Goal: Communication & Community: Answer question/provide support

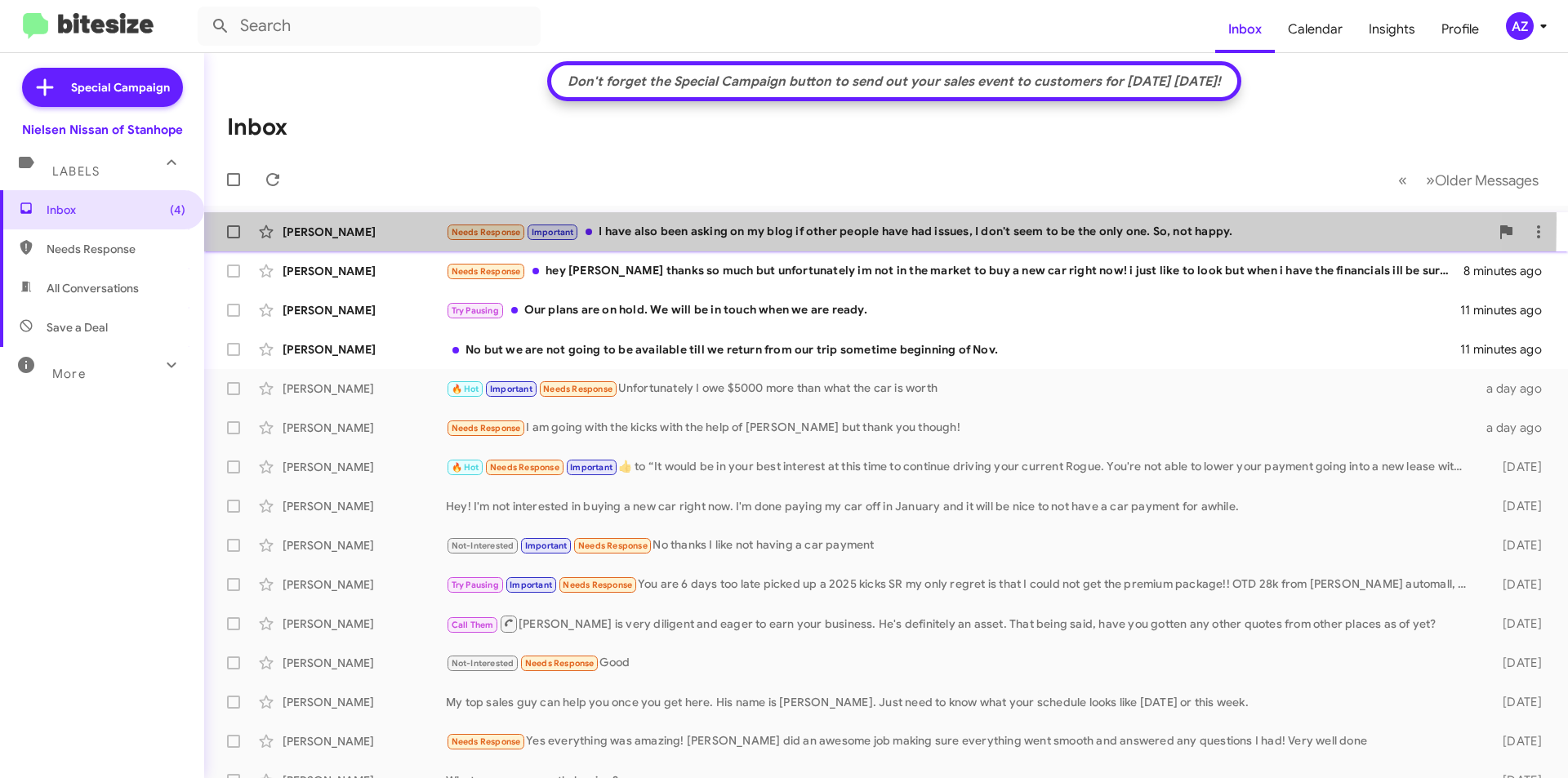
click at [388, 218] on div "[PERSON_NAME] Needs Response Important I have also been asking on my blog if ot…" at bounding box center [887, 232] width 1338 height 33
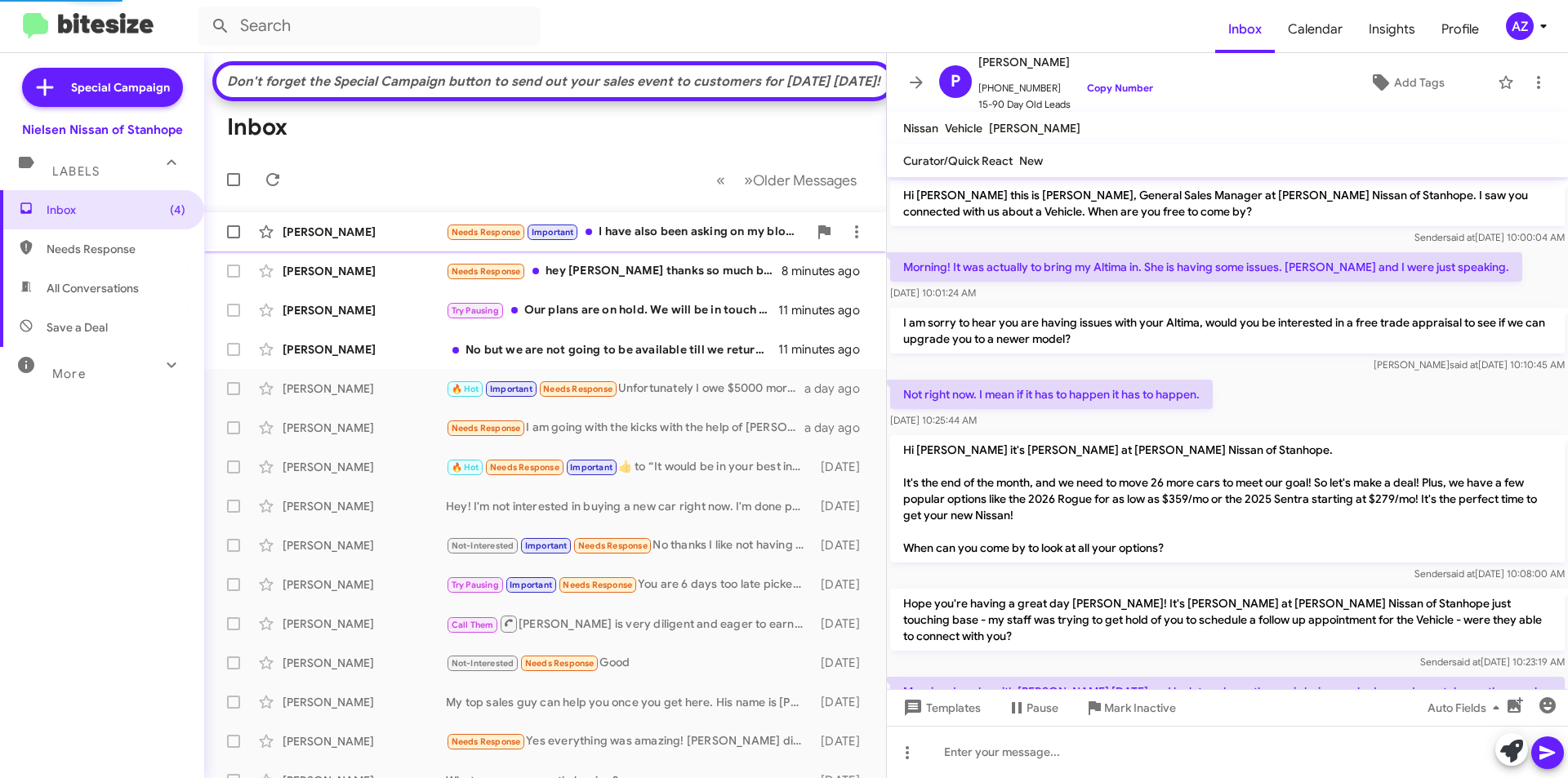
scroll to position [253, 0]
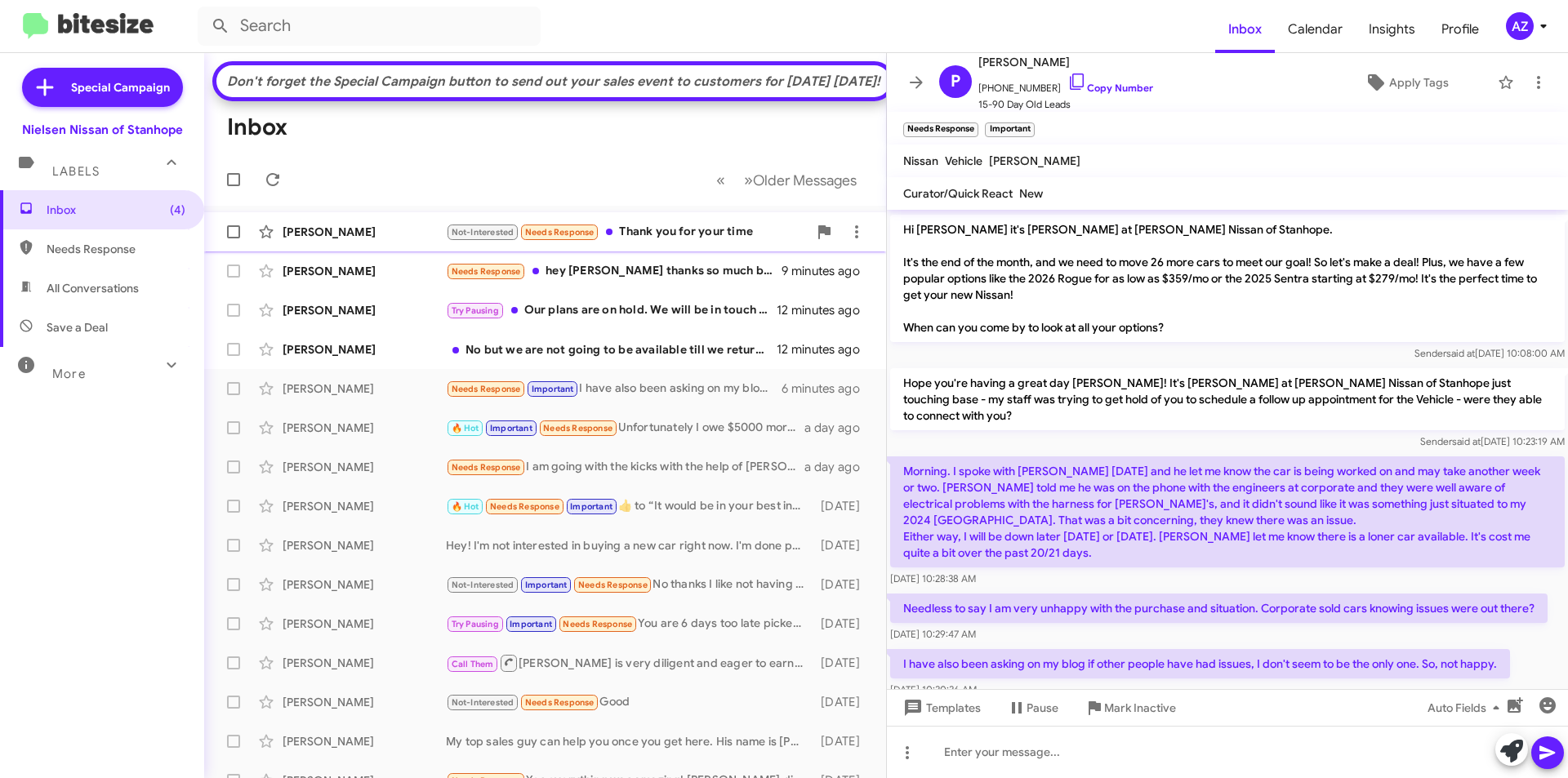
click at [347, 240] on div "[PERSON_NAME]" at bounding box center [364, 232] width 163 height 16
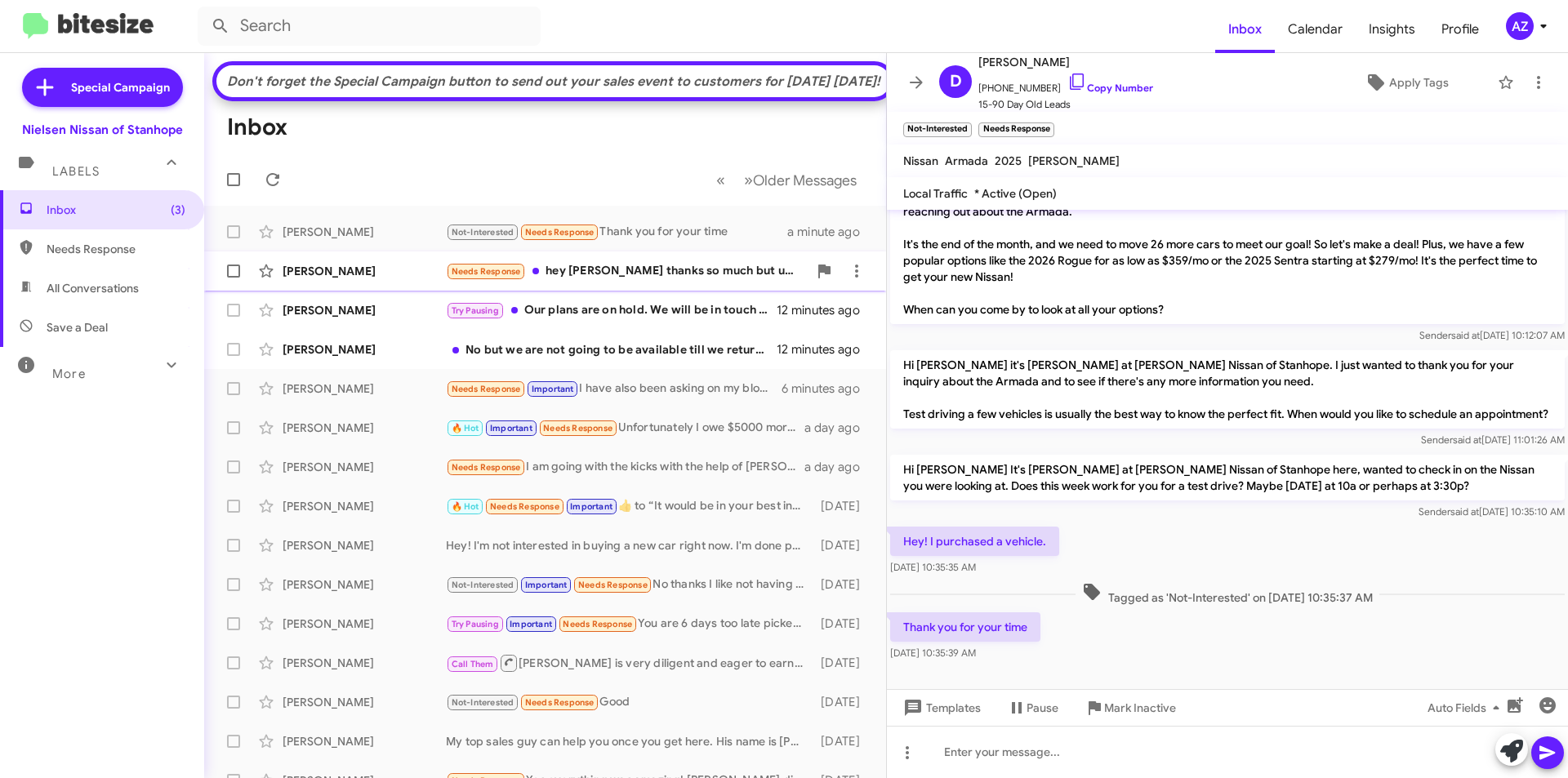
click at [338, 285] on div "[PERSON_NAME] Needs Response hey [PERSON_NAME] thanks so much but unfortunately…" at bounding box center [545, 271] width 656 height 33
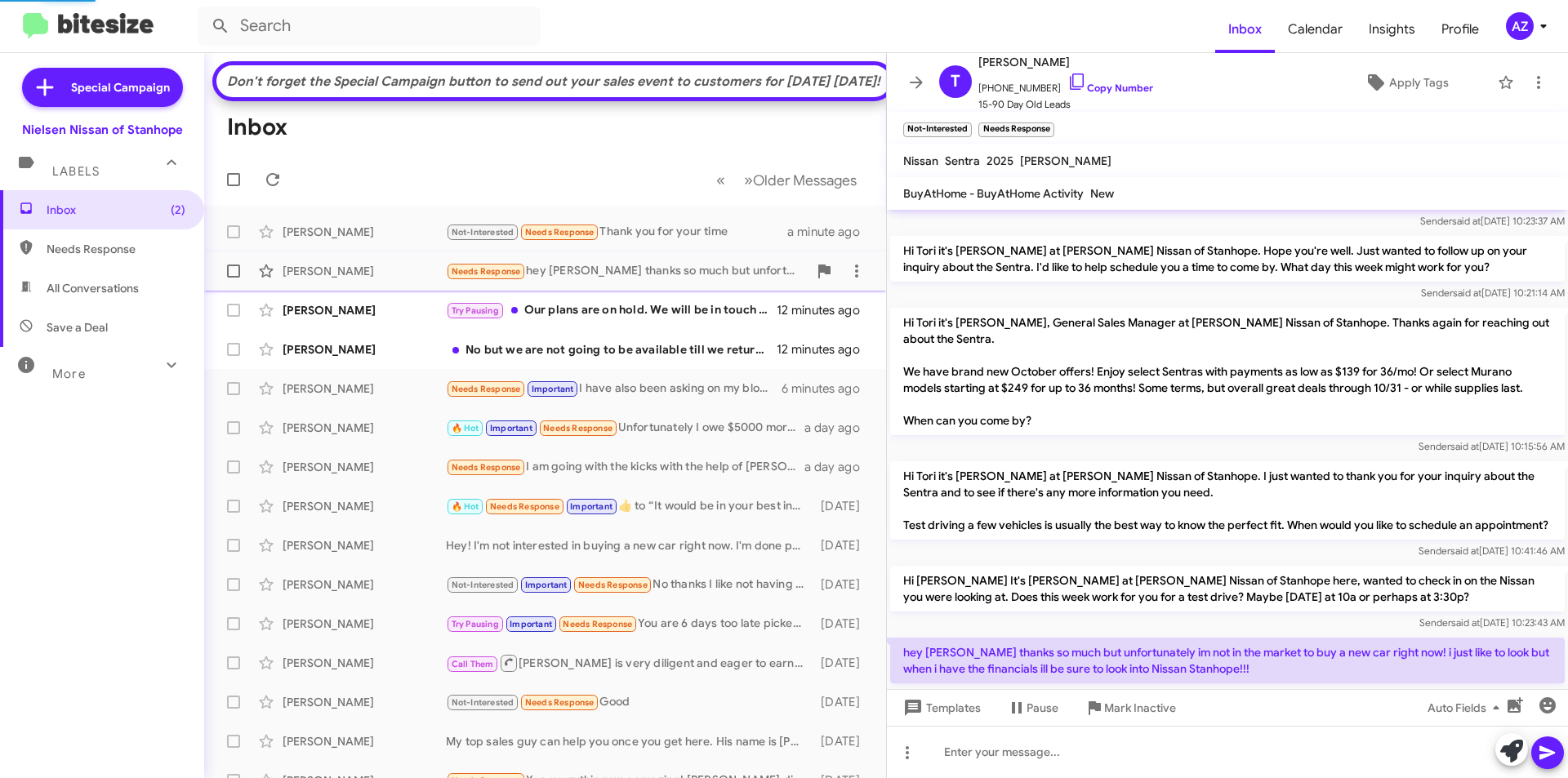
scroll to position [107, 0]
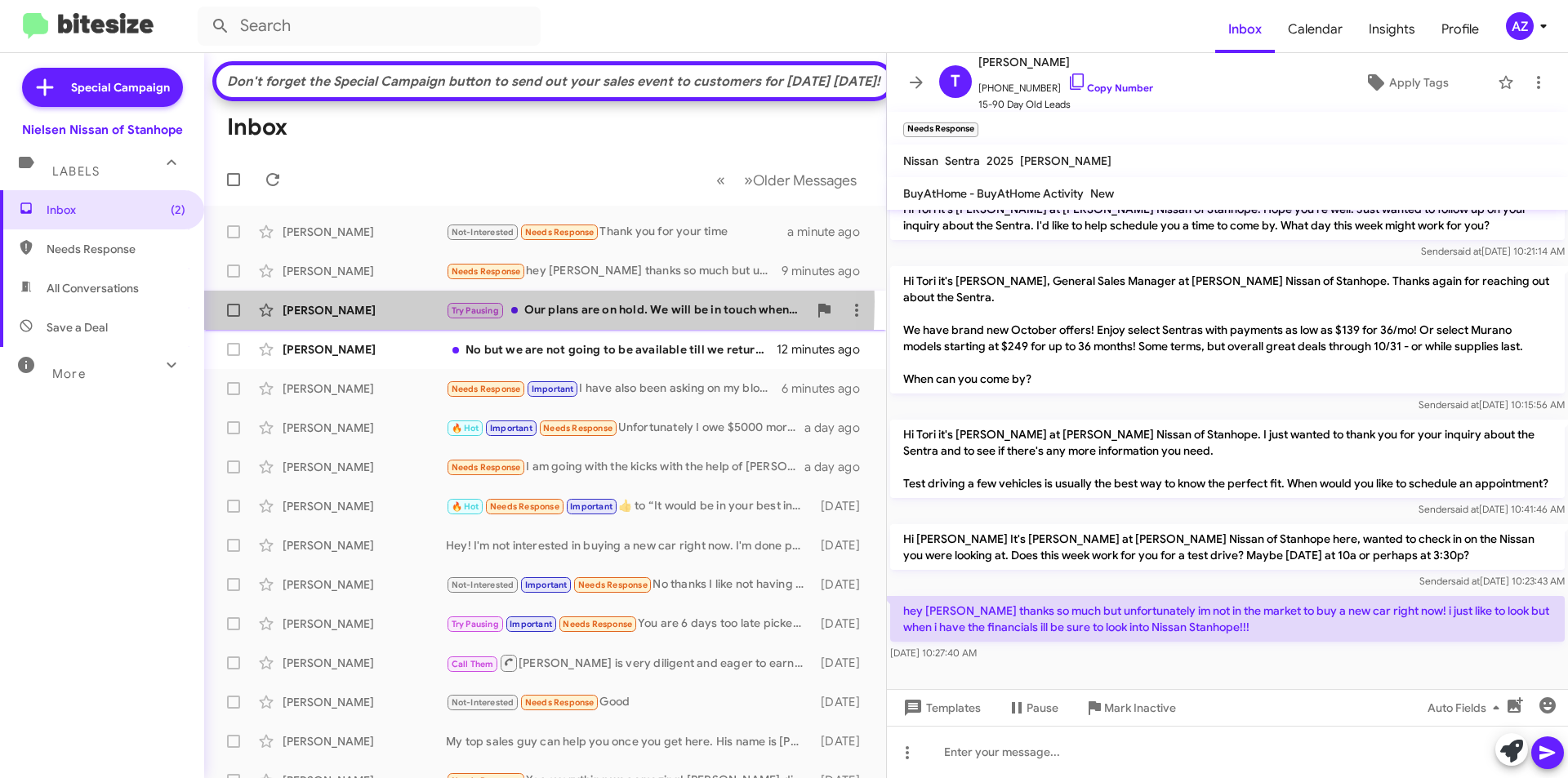
click at [346, 327] on div "[PERSON_NAME] Try Pausing Our plans are on hold. We will be in touch when we ar…" at bounding box center [545, 310] width 656 height 33
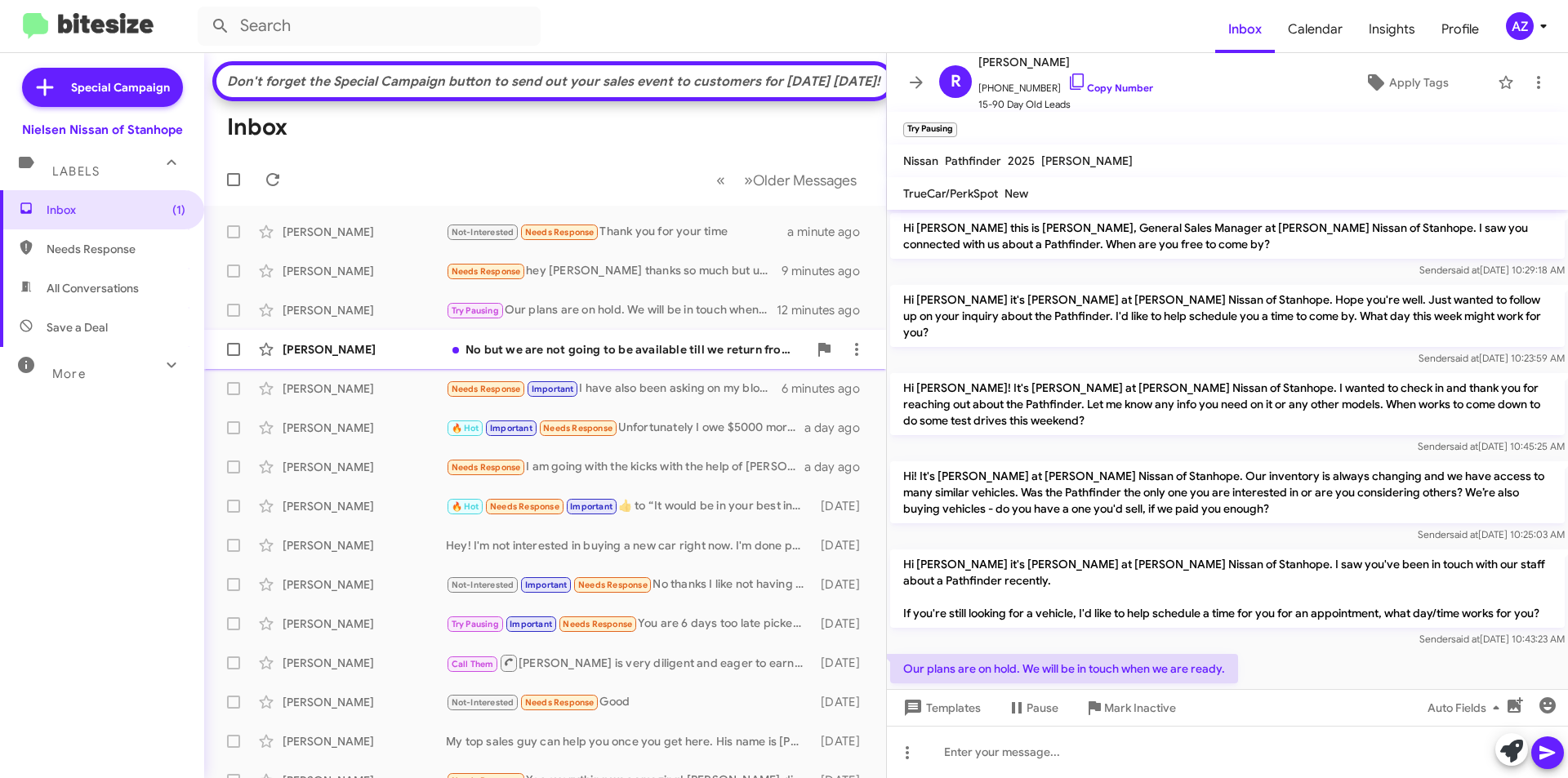
click at [360, 357] on div "[PERSON_NAME]" at bounding box center [364, 349] width 163 height 16
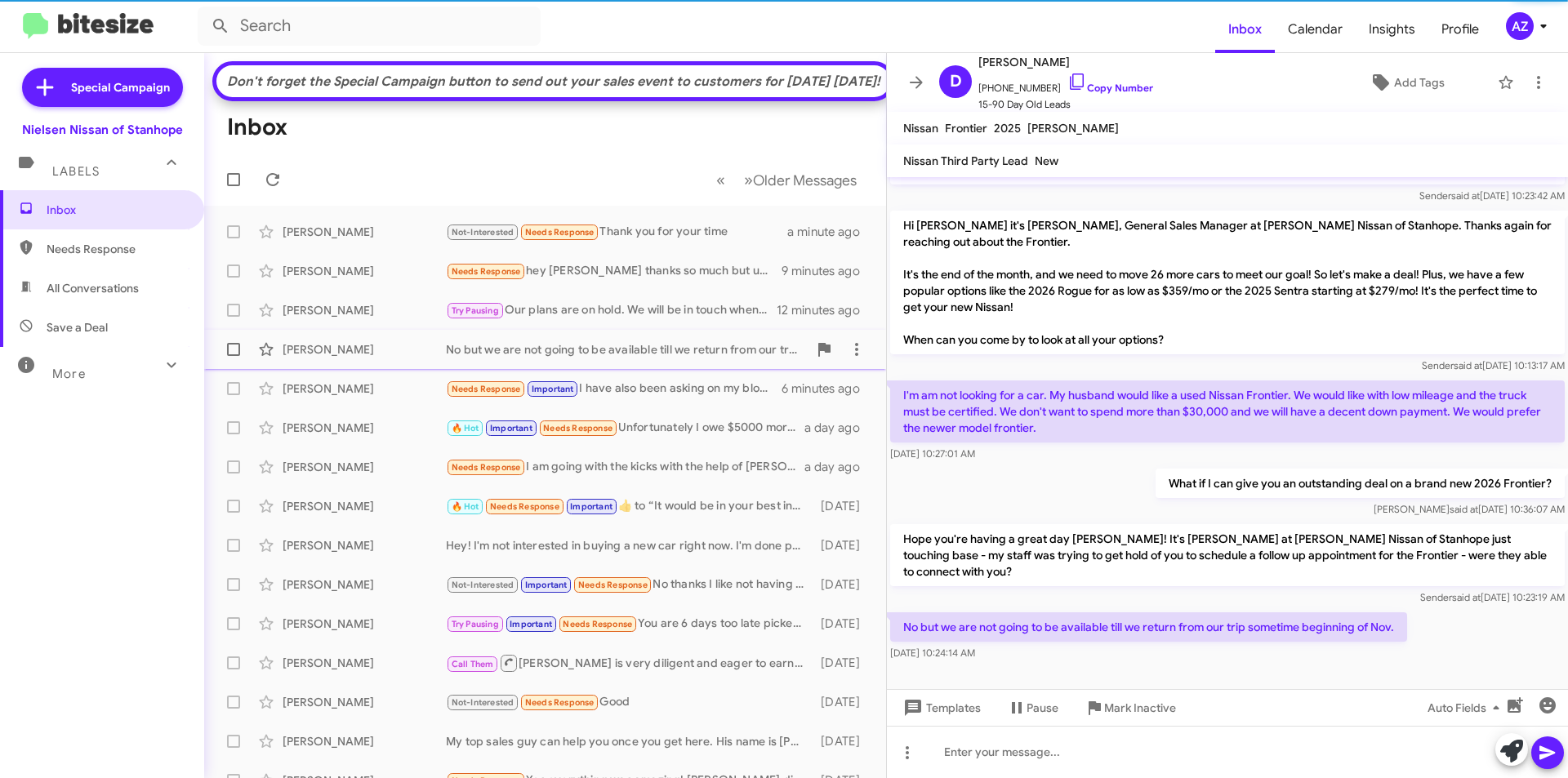
scroll to position [25, 0]
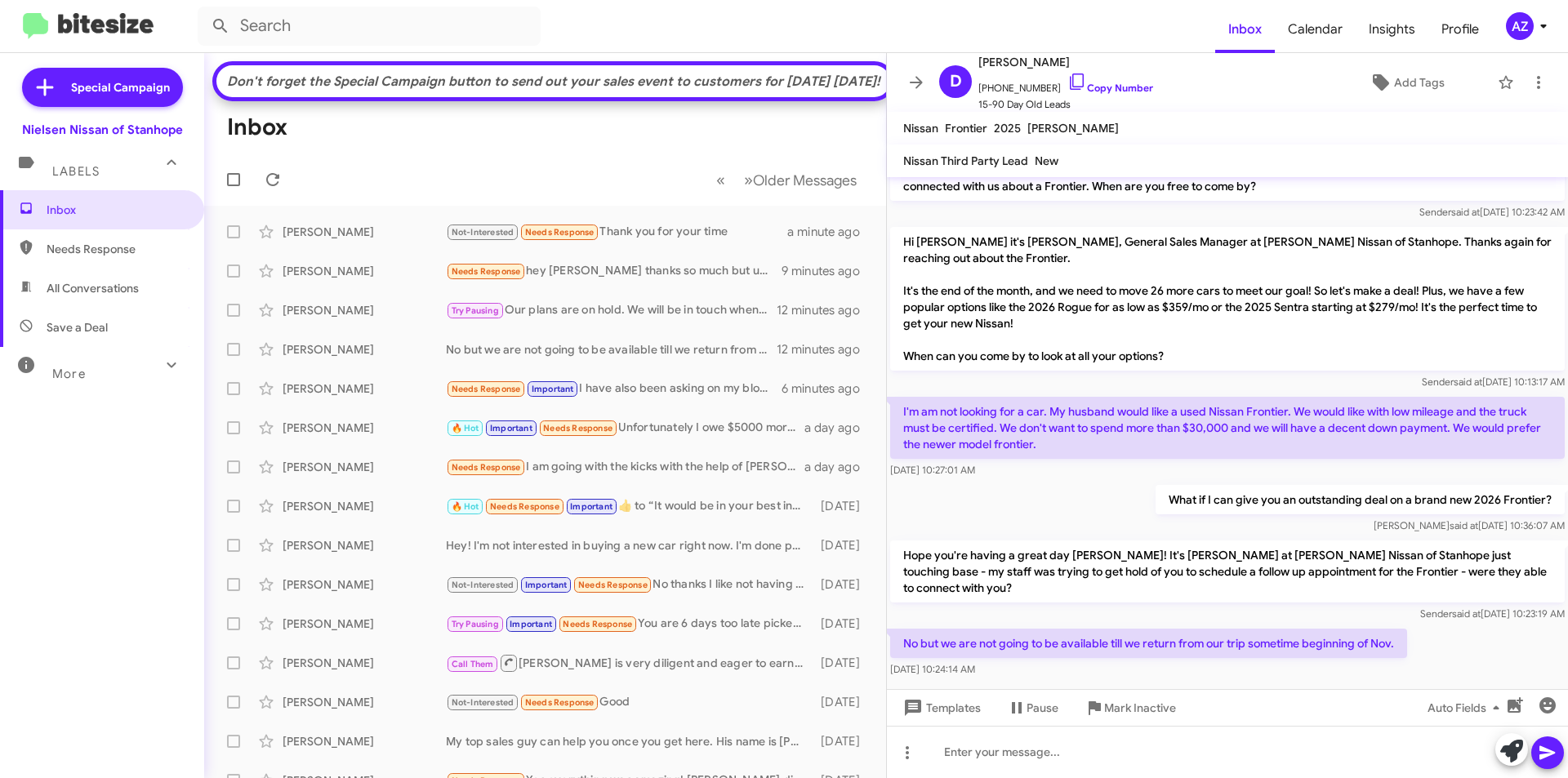
click at [103, 279] on span "All Conversations" at bounding box center [102, 287] width 204 height 39
type input "in:all-conversations"
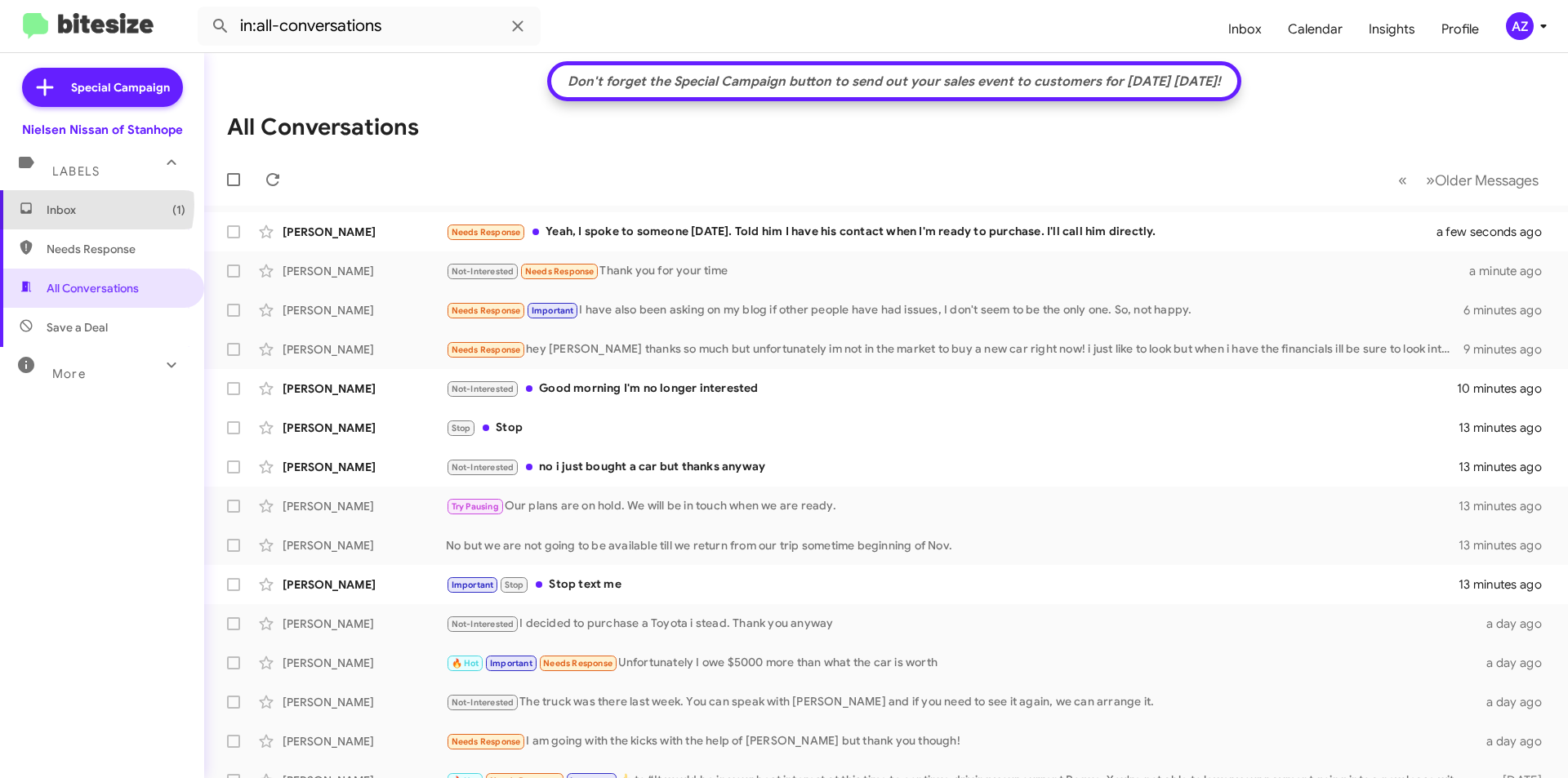
click at [82, 205] on span "Inbox (1)" at bounding box center [116, 210] width 139 height 16
